Goal: Information Seeking & Learning: Learn about a topic

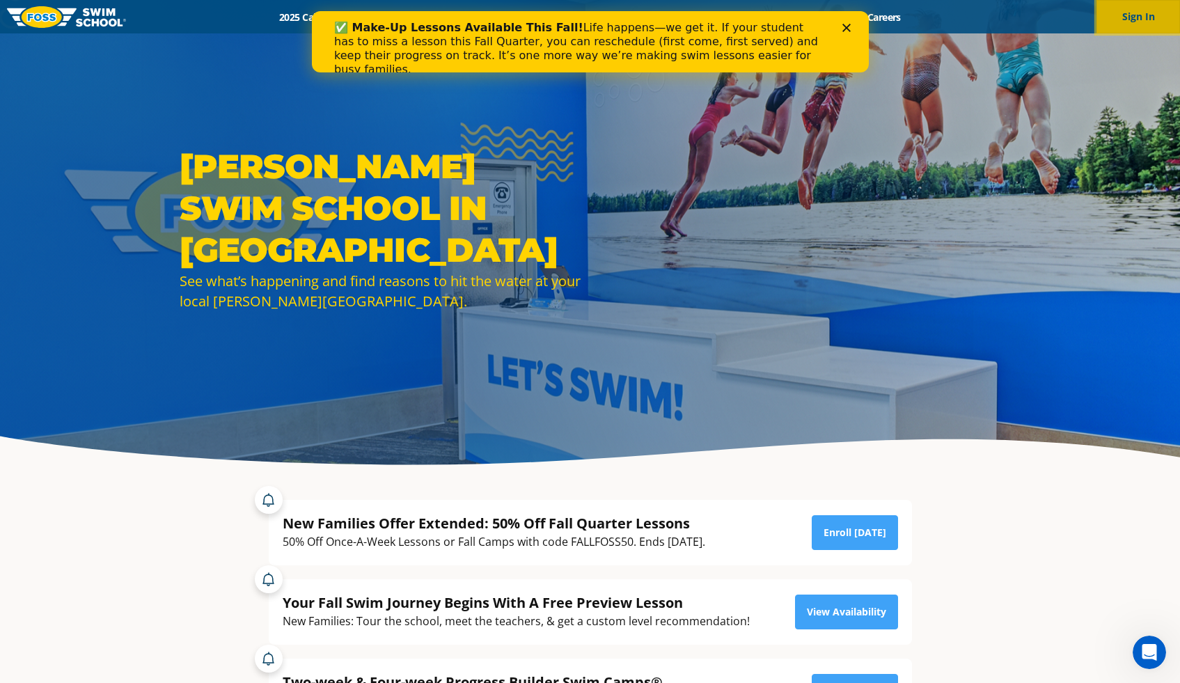
click at [1132, 26] on button "Sign In" at bounding box center [1138, 16] width 84 height 33
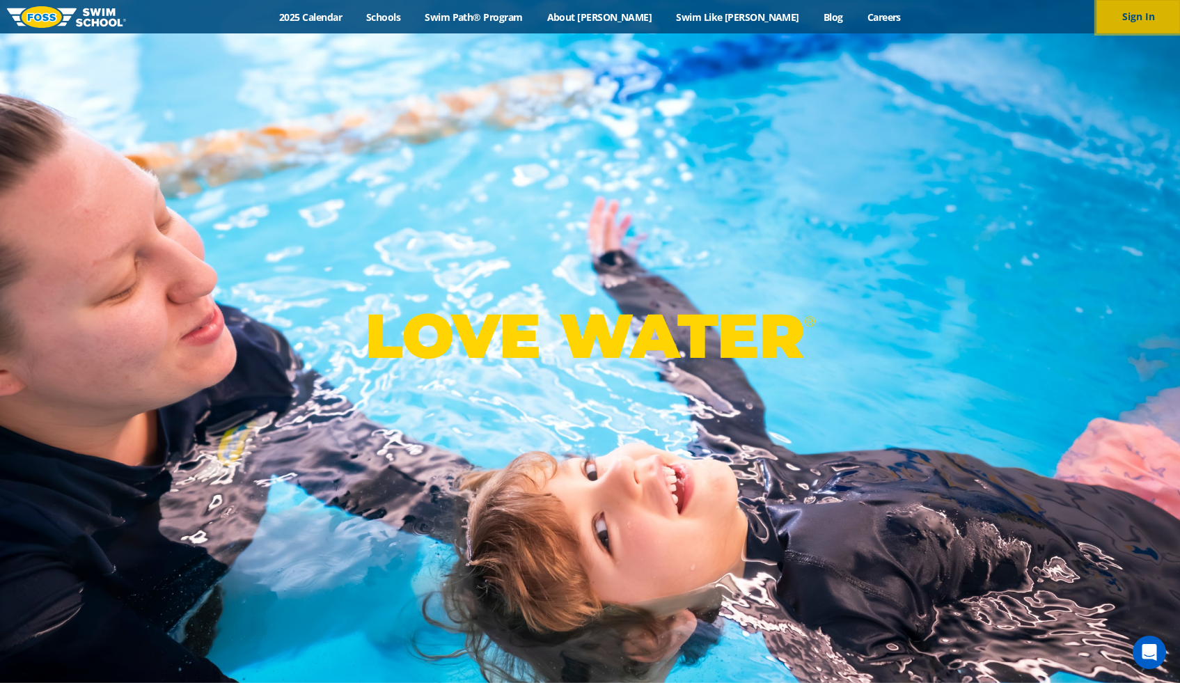
click at [1128, 14] on button "Sign In" at bounding box center [1138, 16] width 84 height 33
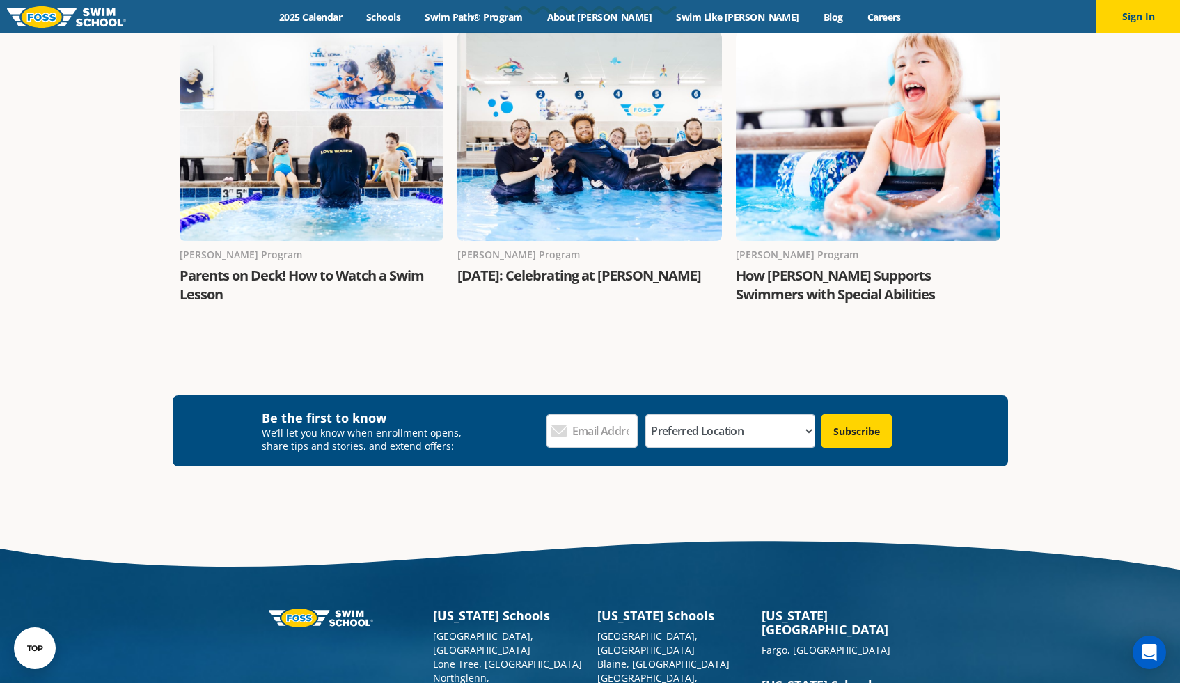
scroll to position [2428, 0]
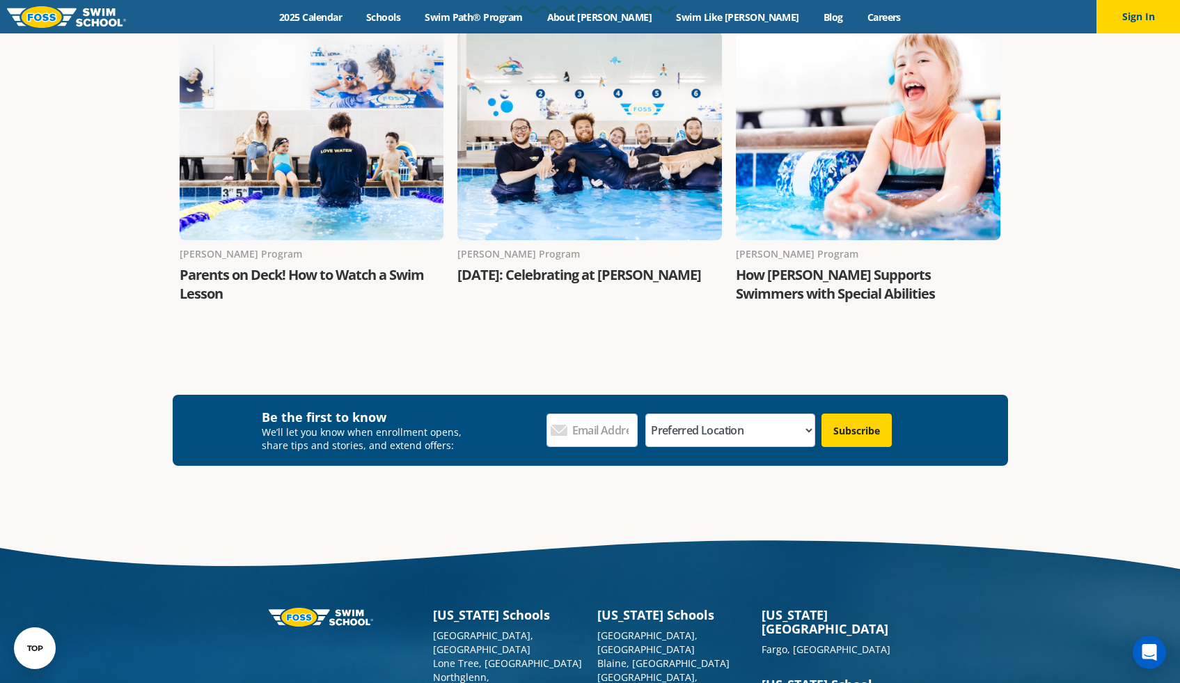
click at [603, 197] on div at bounding box center [589, 135] width 264 height 209
click at [558, 284] on link "[DATE]: Celebrating at [PERSON_NAME]" at bounding box center [579, 274] width 244 height 19
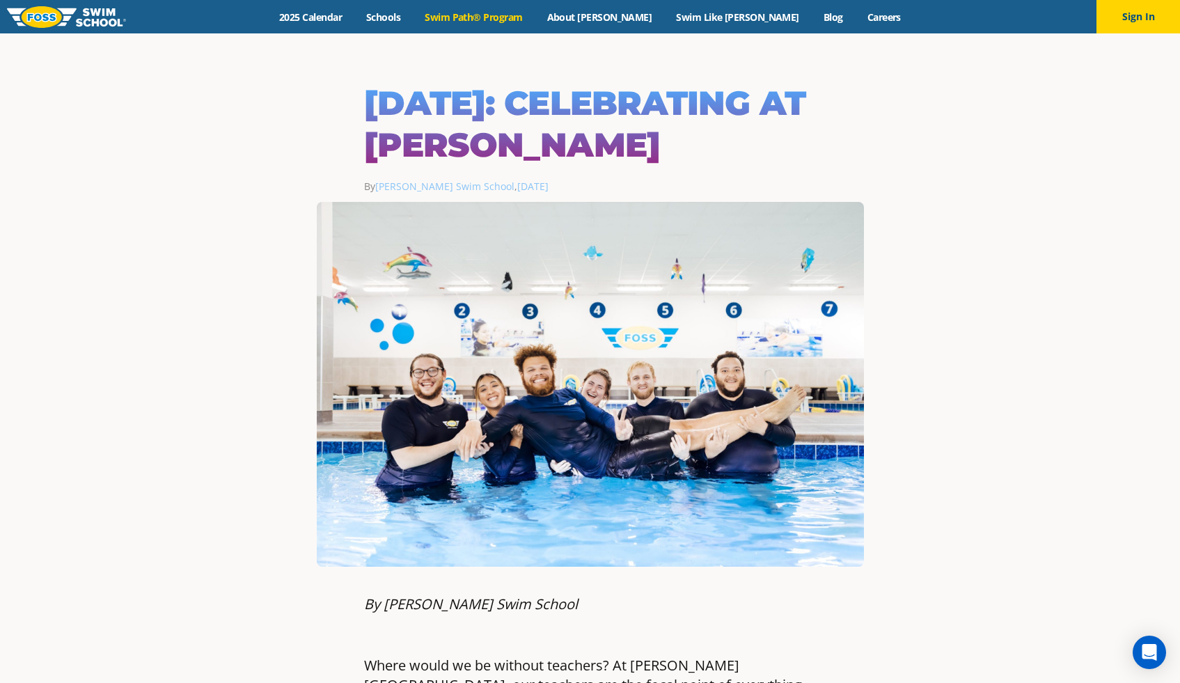
click at [494, 19] on link "Swim Path® Program" at bounding box center [474, 16] width 122 height 13
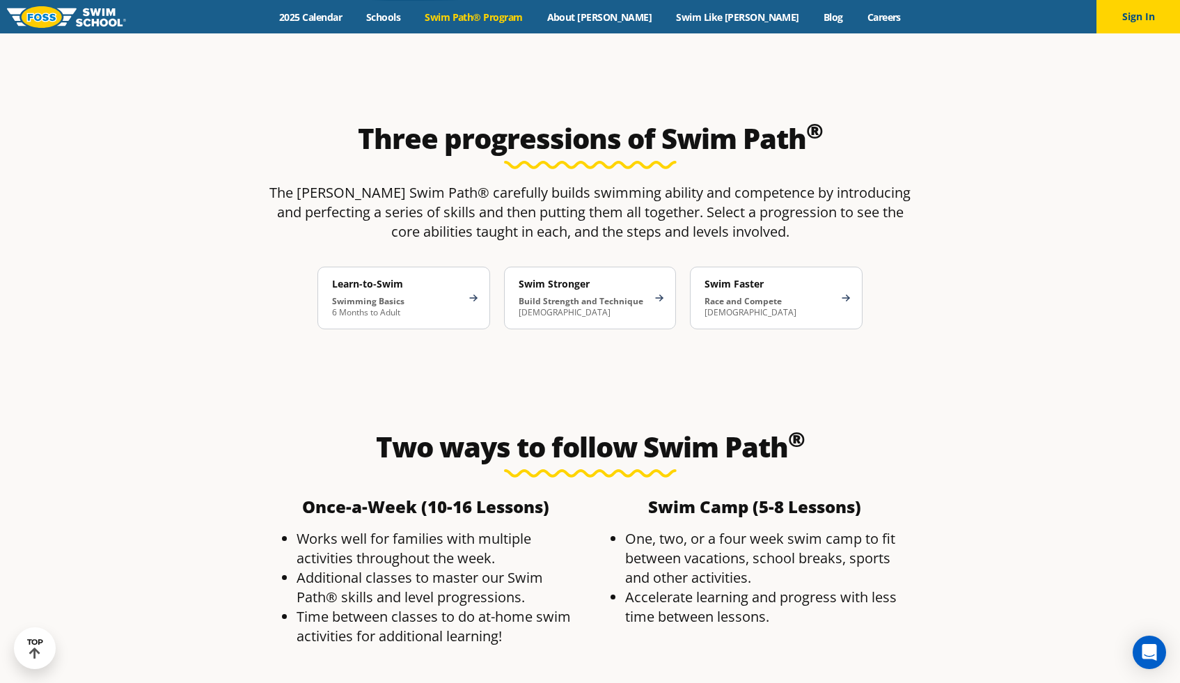
scroll to position [2158, 0]
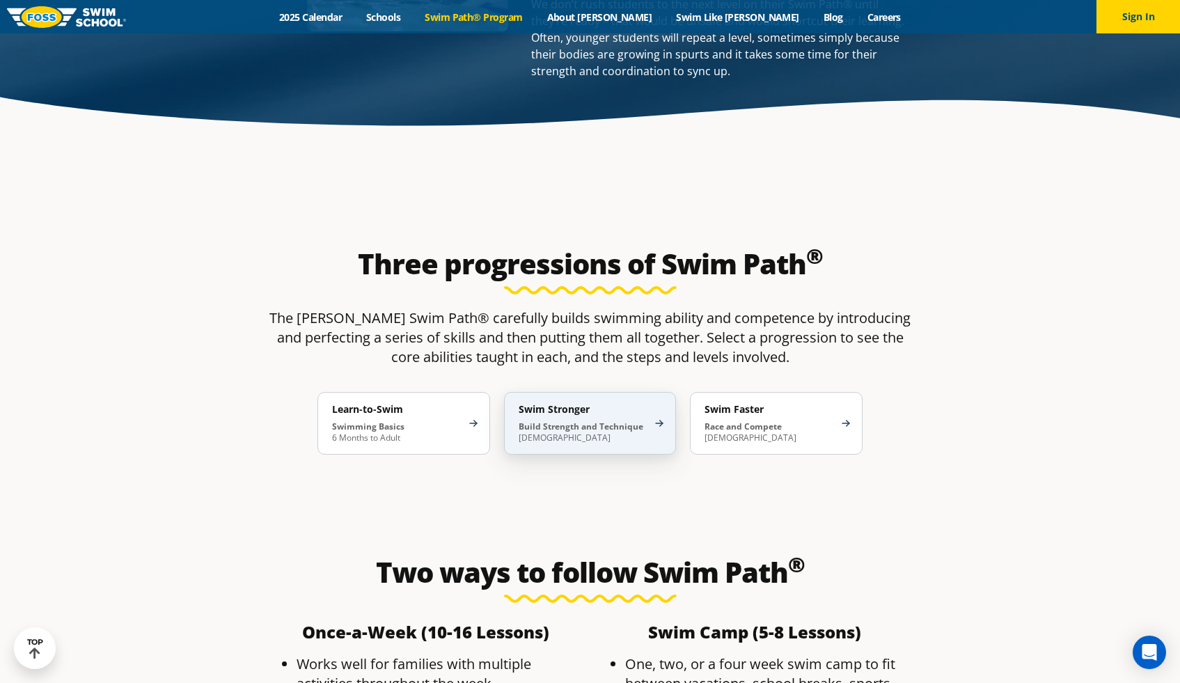
click at [587, 392] on div "Swim Stronger Build Strength and Technique 5-13 Years Old" at bounding box center [590, 423] width 173 height 63
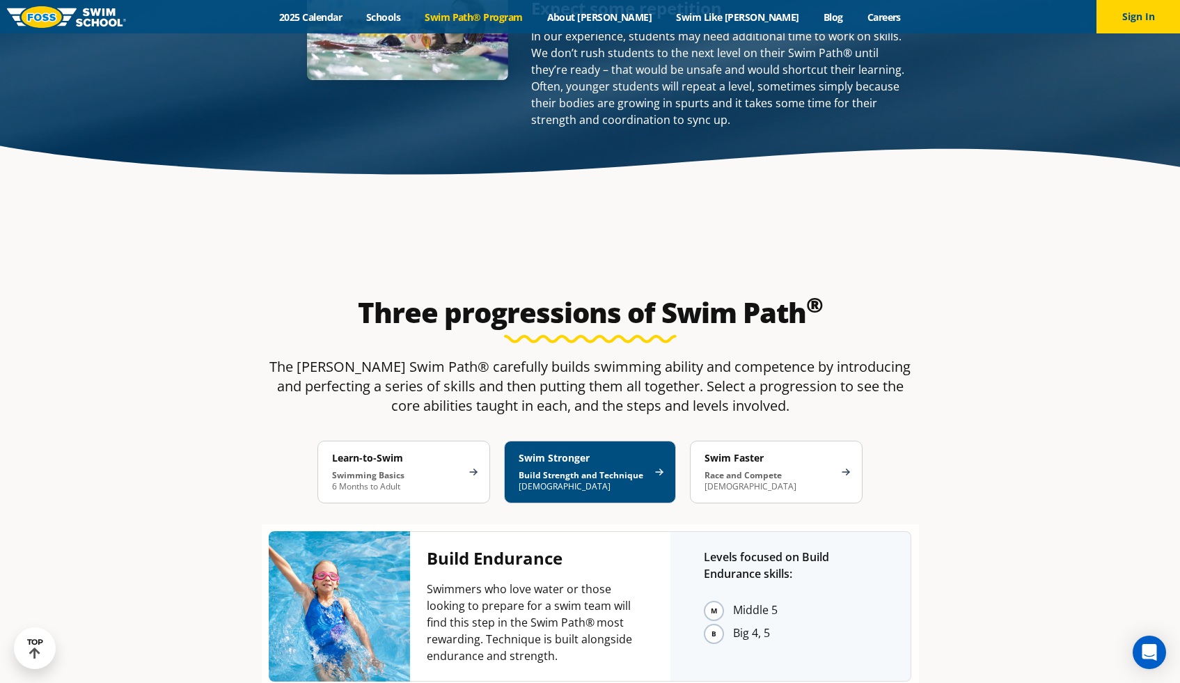
scroll to position [1787, 0]
